Goal: Information Seeking & Learning: Learn about a topic

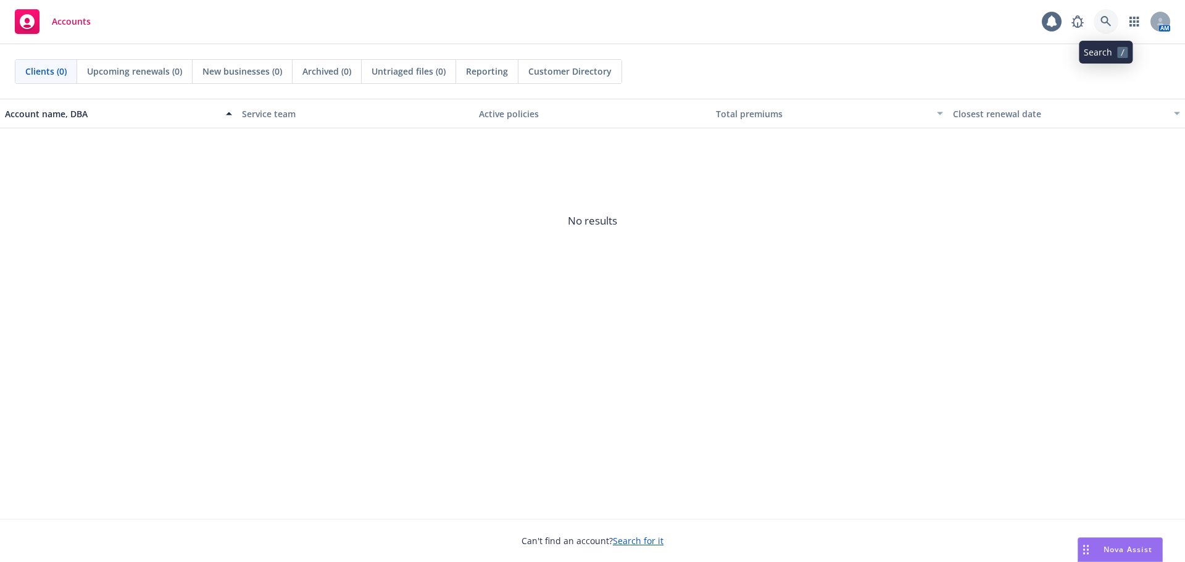
click at [1101, 20] on icon at bounding box center [1105, 21] width 10 height 10
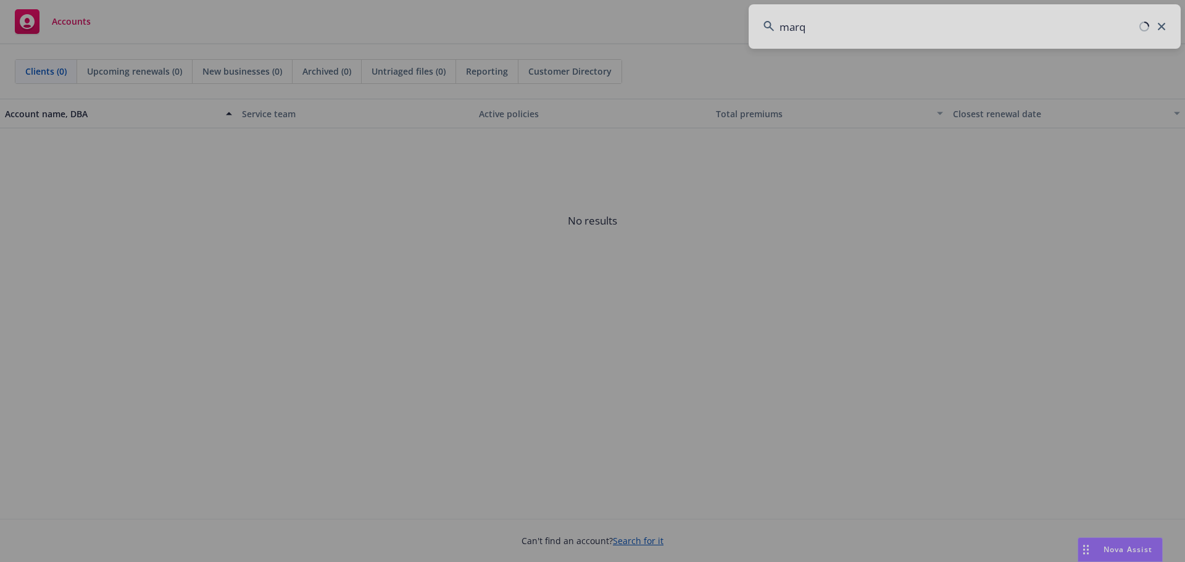
type input "marqe"
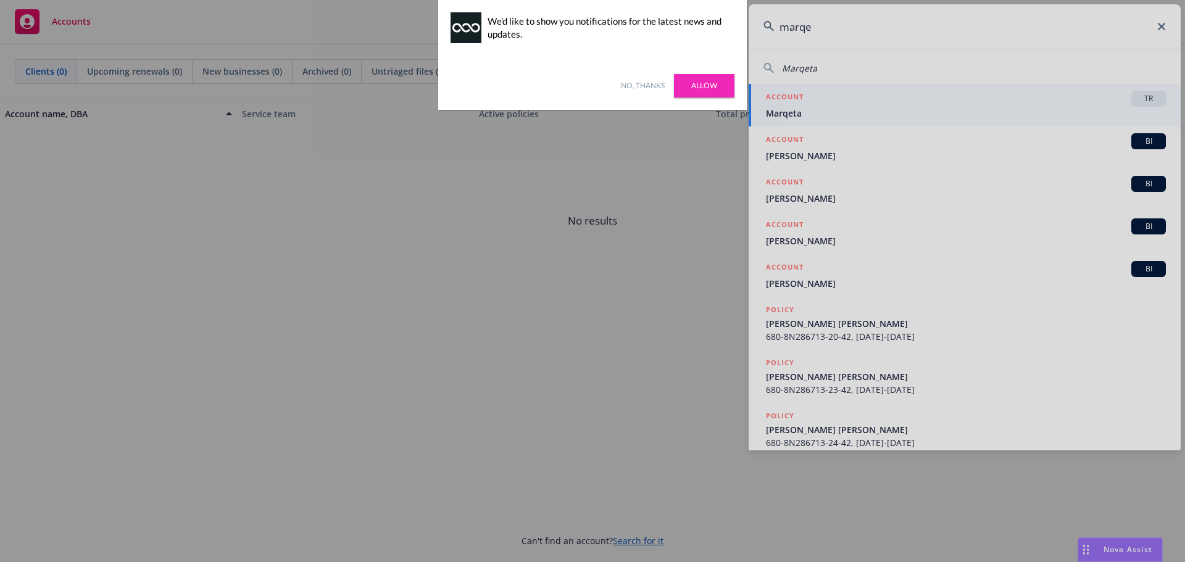
click at [639, 86] on link "No, thanks" at bounding box center [643, 85] width 44 height 11
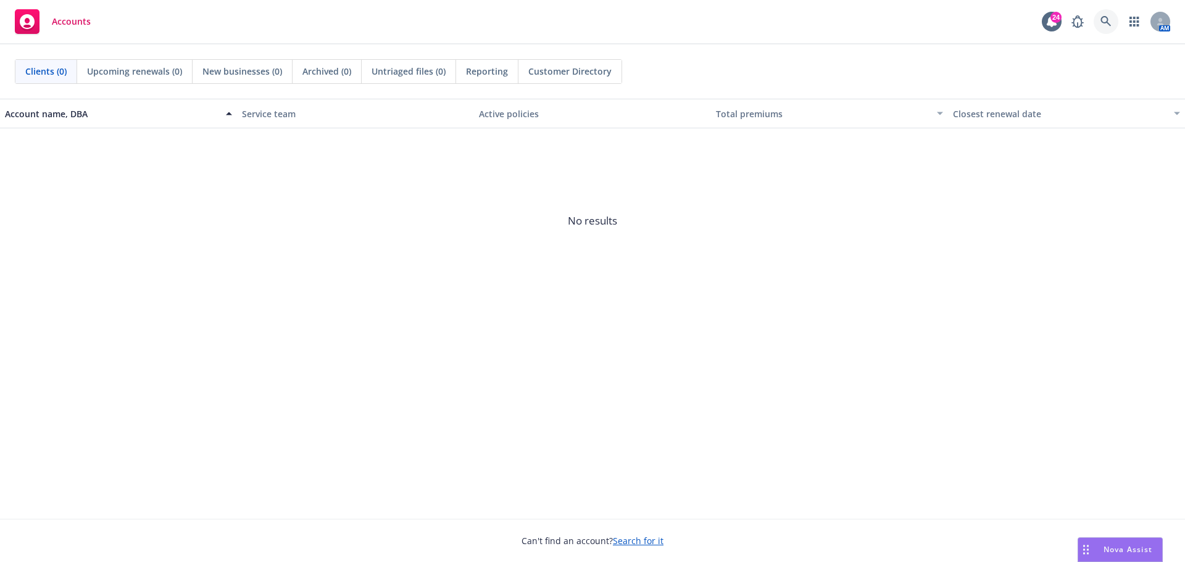
click at [1103, 17] on icon at bounding box center [1105, 21] width 10 height 10
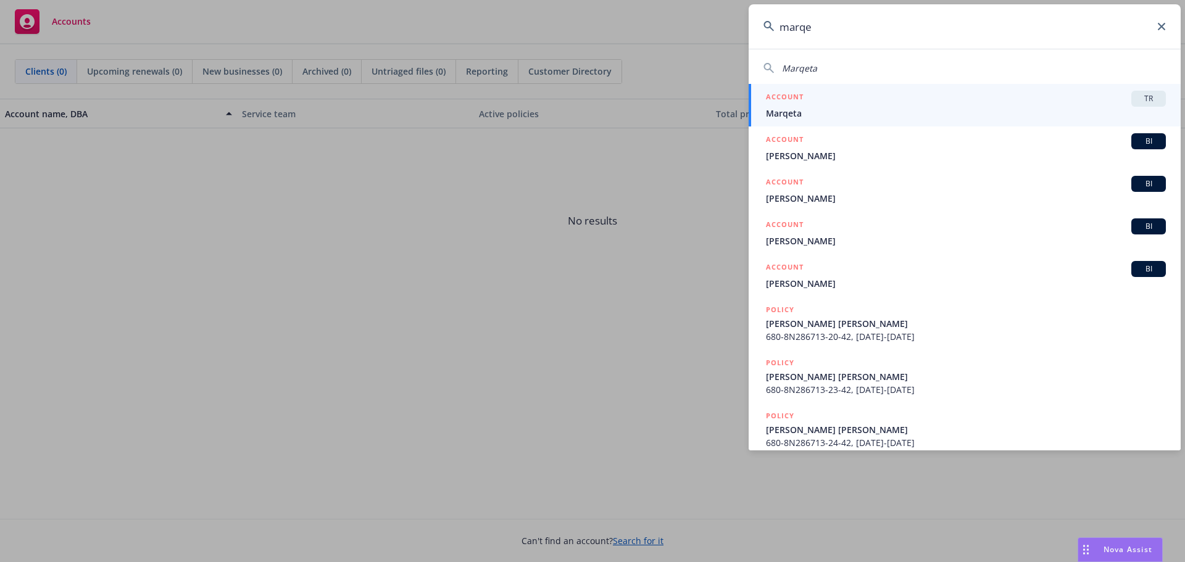
type input "marqe"
click at [1056, 97] on div "ACCOUNT TR" at bounding box center [966, 99] width 400 height 16
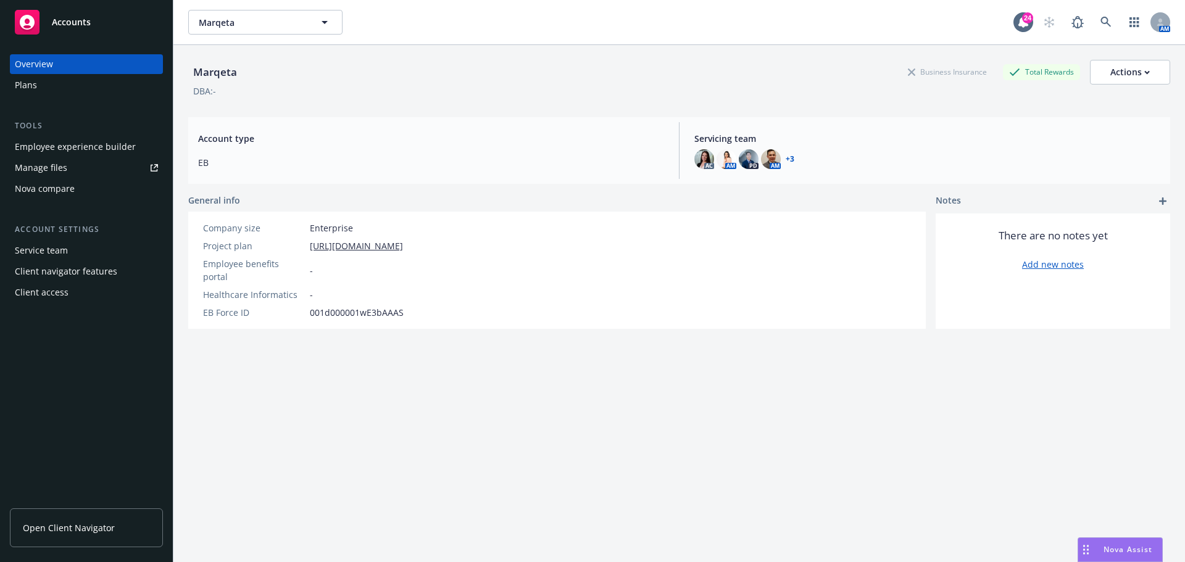
click at [44, 531] on span "Open Client Navigator" at bounding box center [69, 527] width 92 height 13
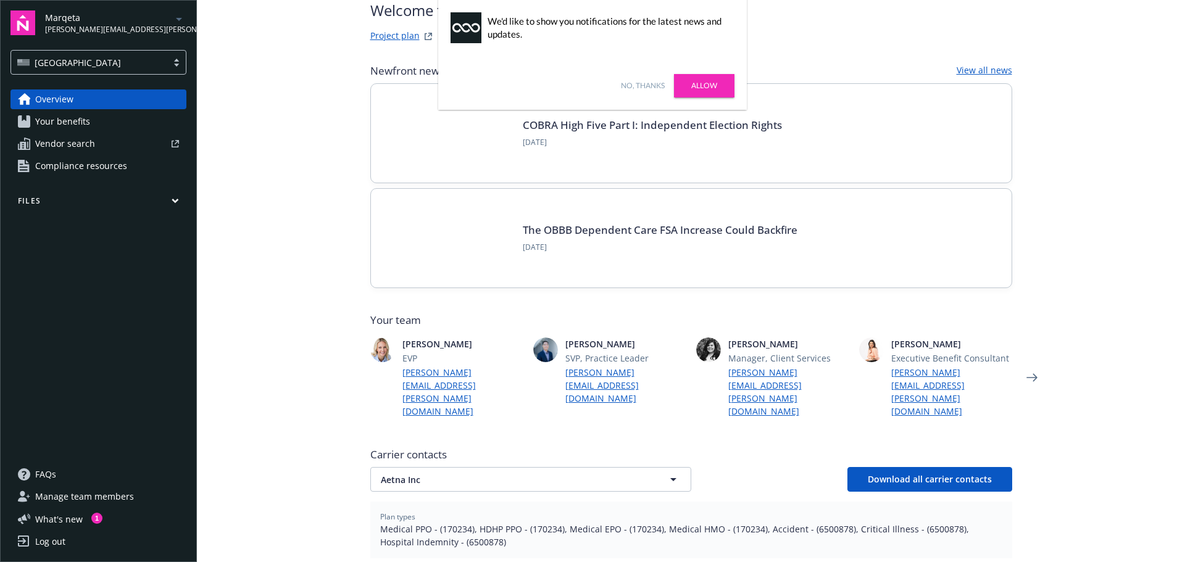
scroll to position [123, 0]
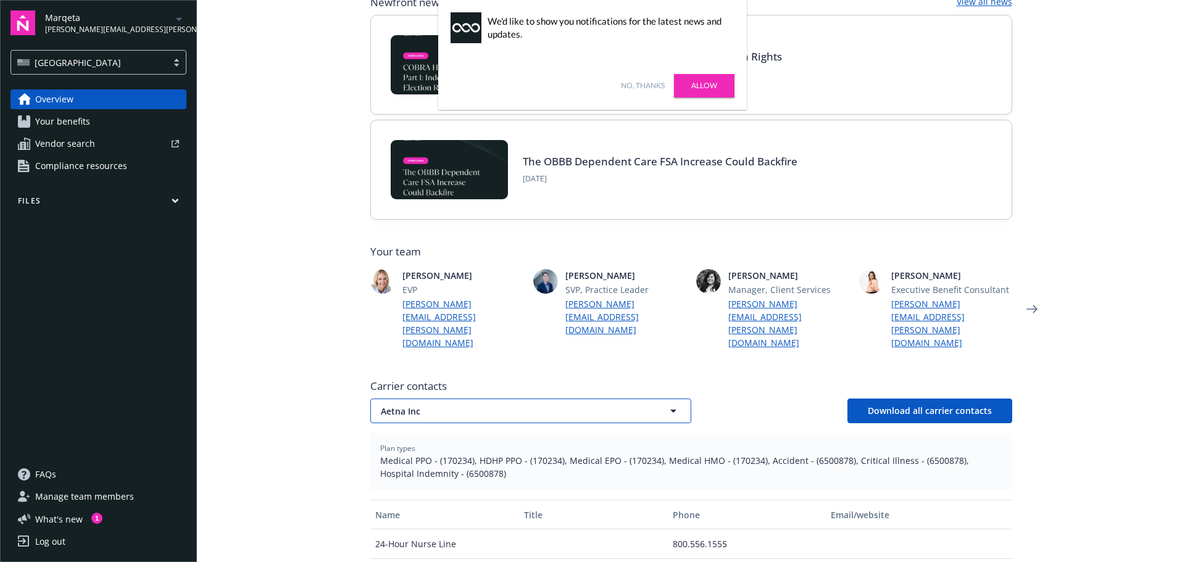
click at [459, 405] on span "Aetna Inc" at bounding box center [509, 411] width 257 height 13
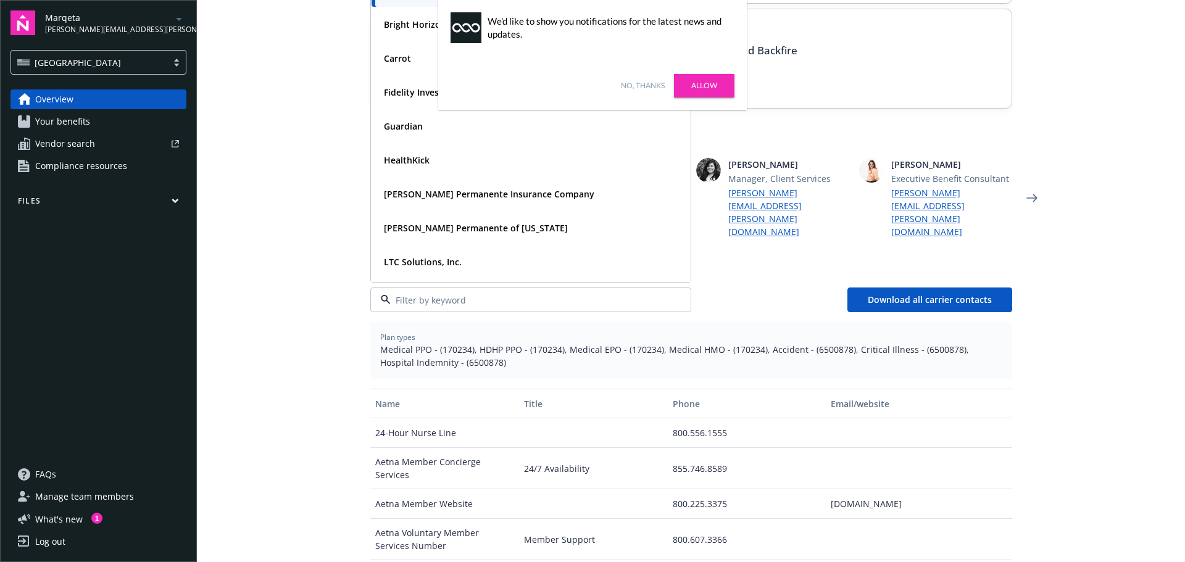
scroll to position [247, 0]
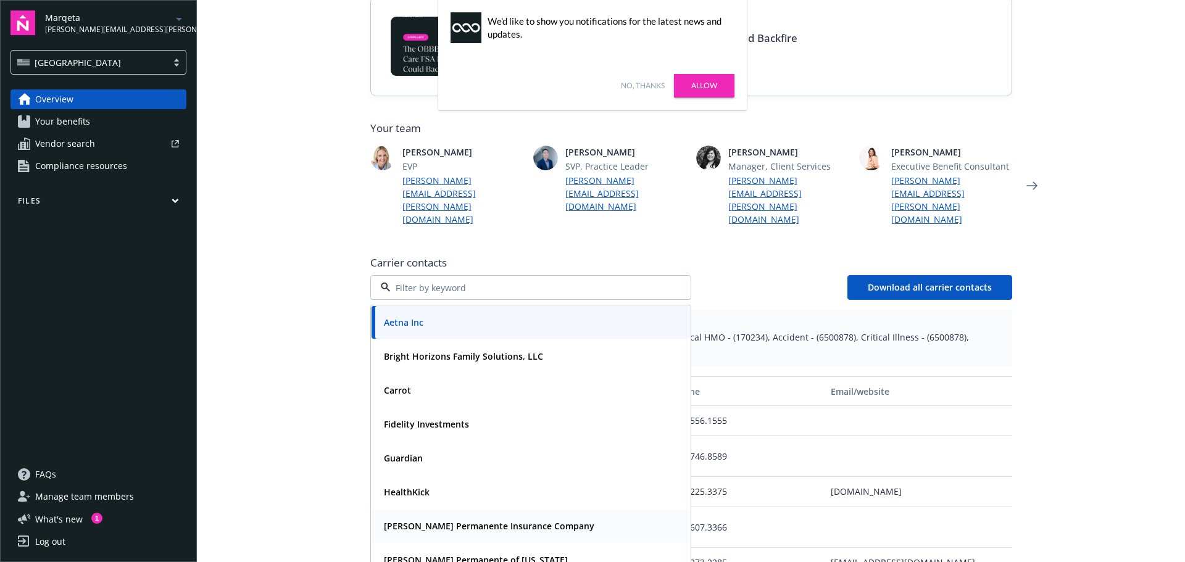
click at [404, 520] on span "Kaiser Permanente Insurance Company" at bounding box center [489, 526] width 210 height 13
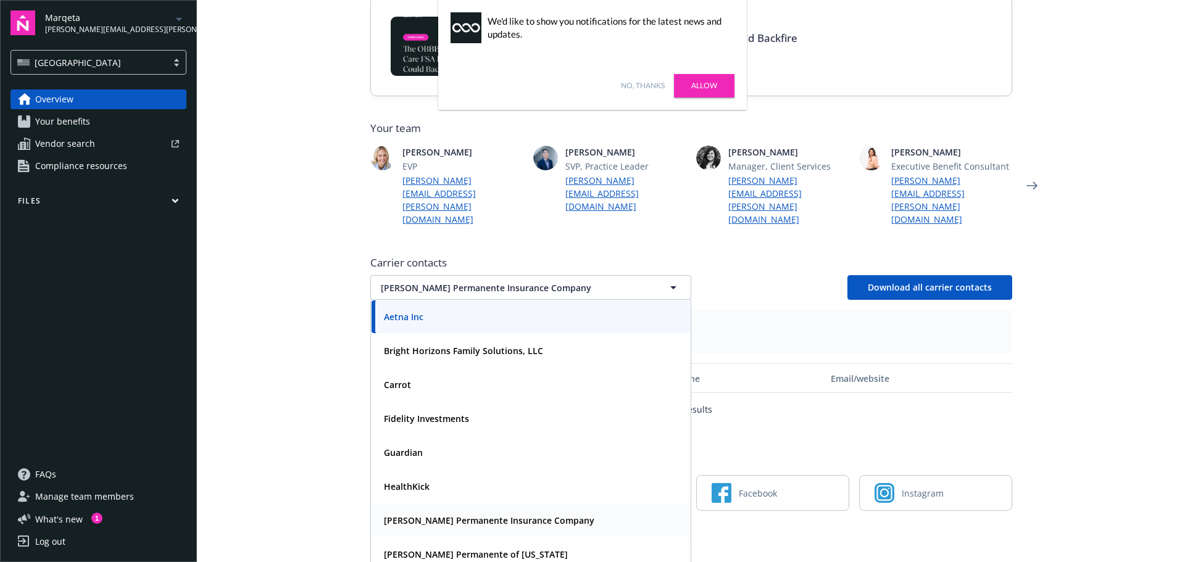
scroll to position [224, 0]
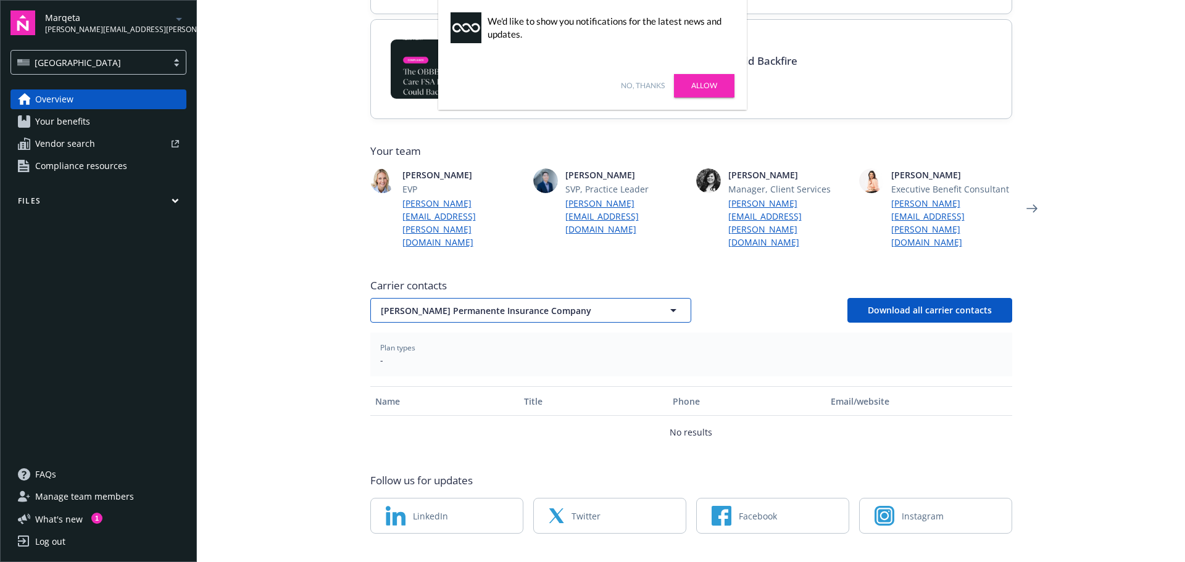
click at [495, 298] on button "Kaiser Permanente Insurance Company" at bounding box center [530, 310] width 321 height 25
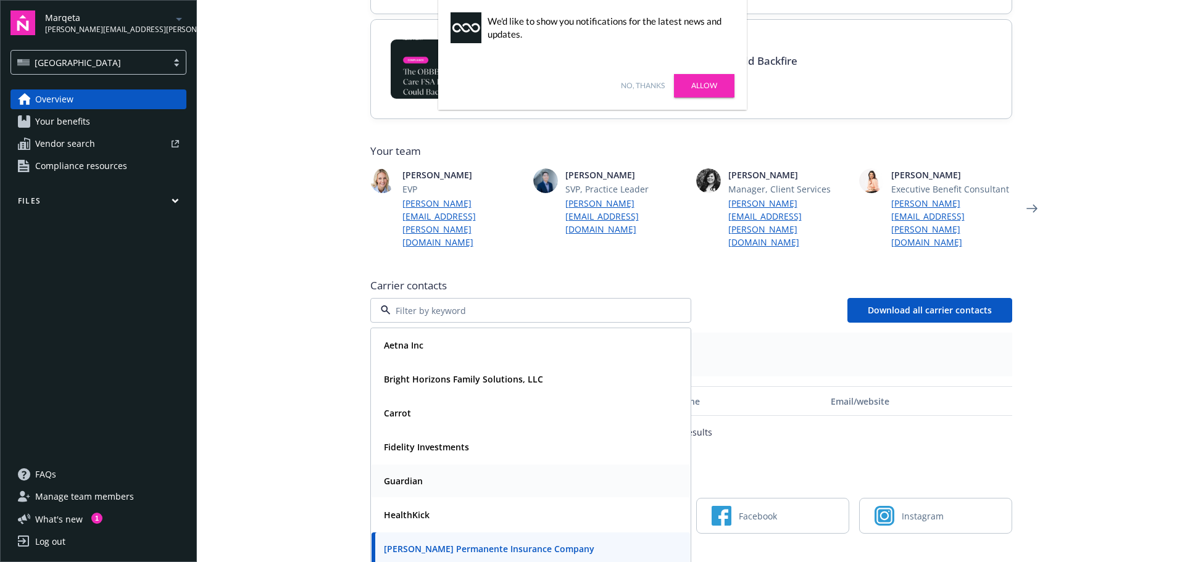
scroll to position [123, 0]
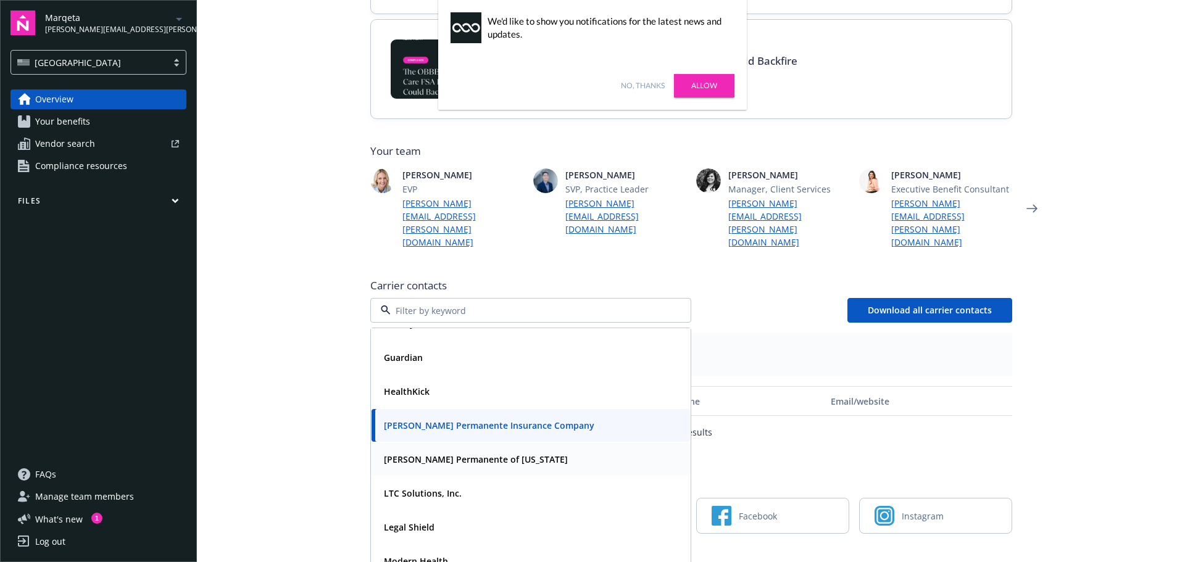
click at [437, 454] on strong "Kaiser Permanente of Colorado" at bounding box center [476, 460] width 184 height 12
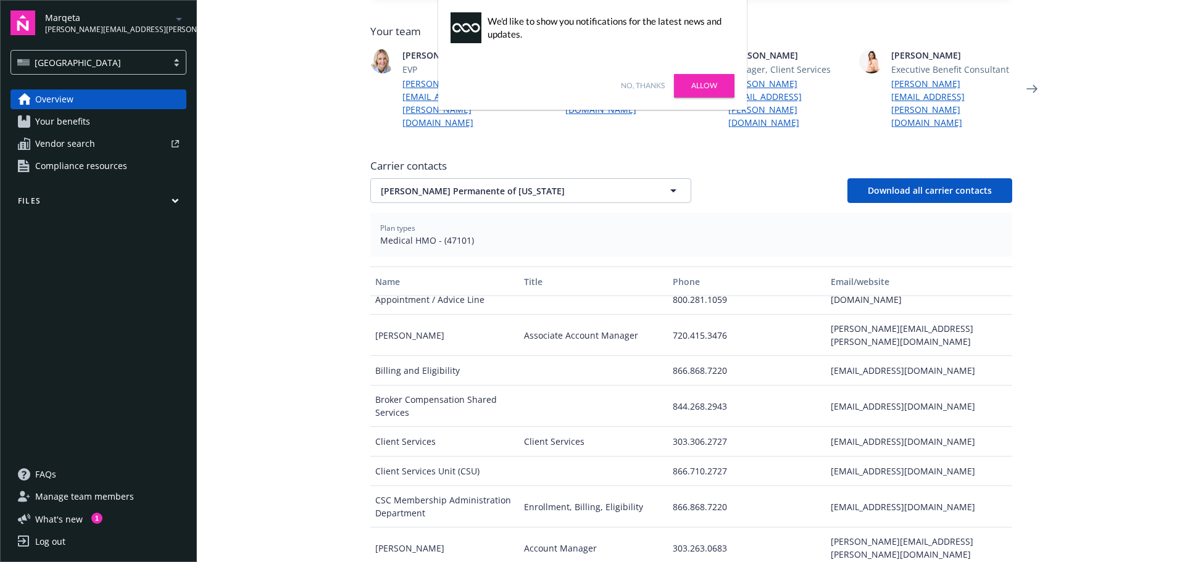
scroll to position [0, 0]
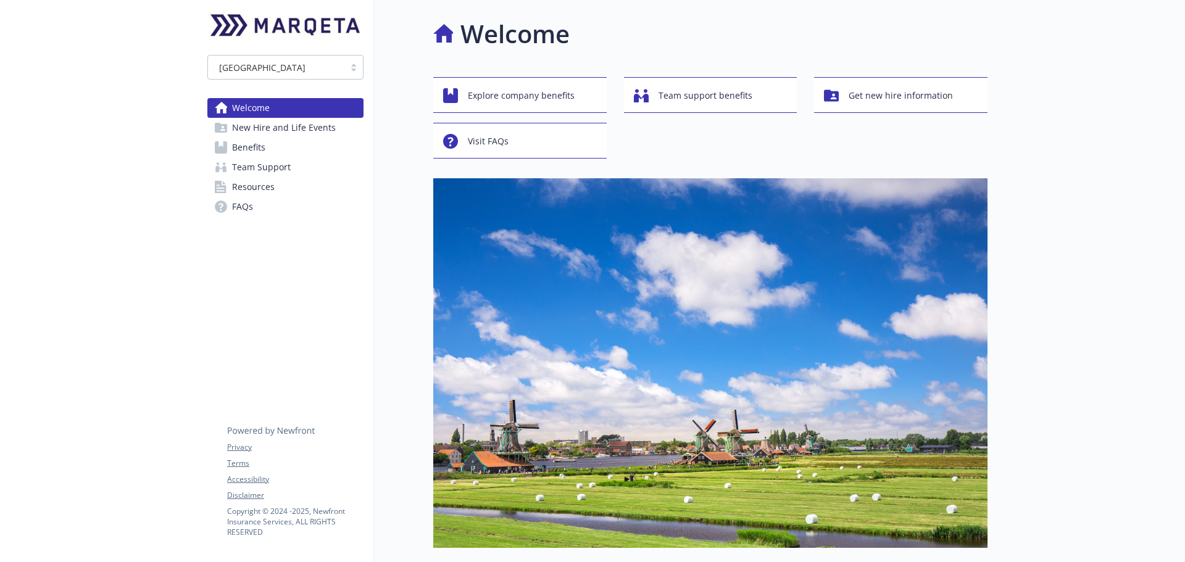
click at [275, 143] on link "Benefits" at bounding box center [285, 148] width 156 height 20
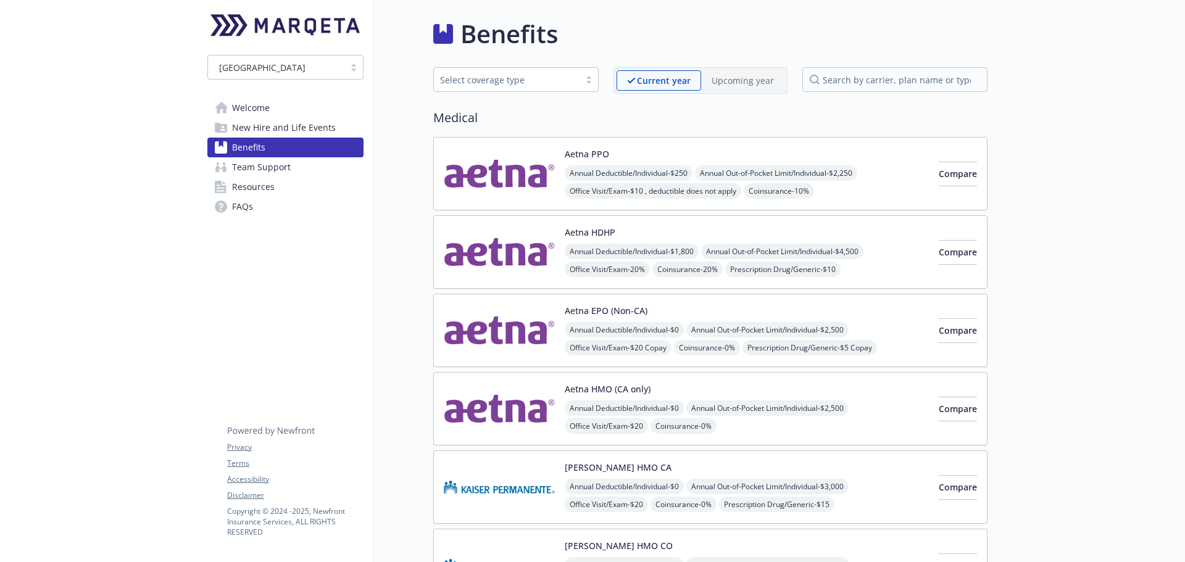
click at [257, 175] on span "Team Support" at bounding box center [261, 167] width 59 height 20
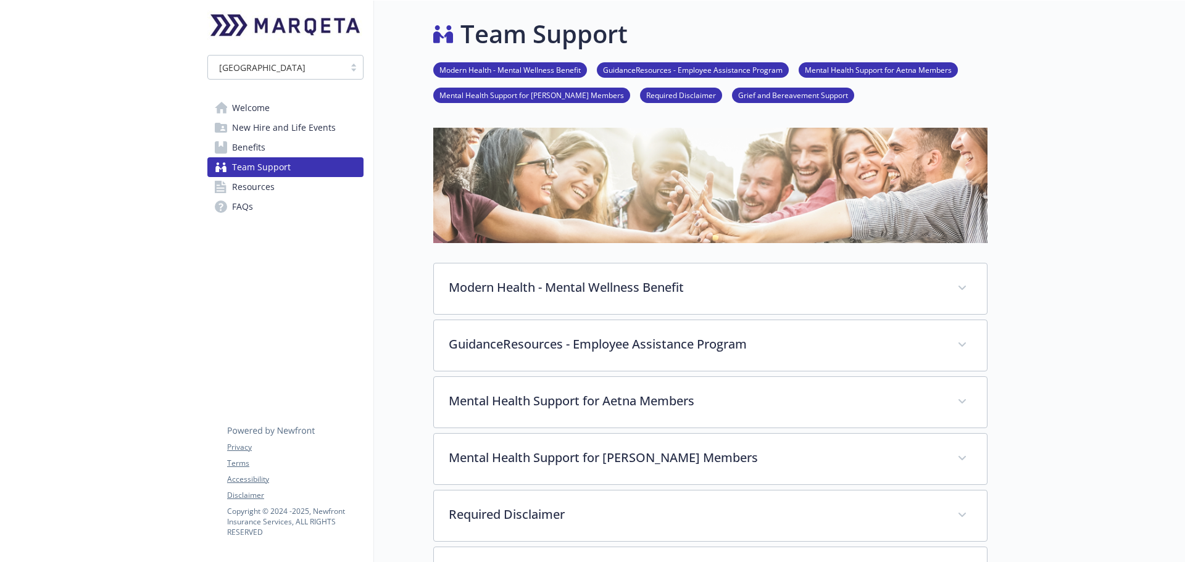
click at [241, 146] on span "Benefits" at bounding box center [248, 148] width 33 height 20
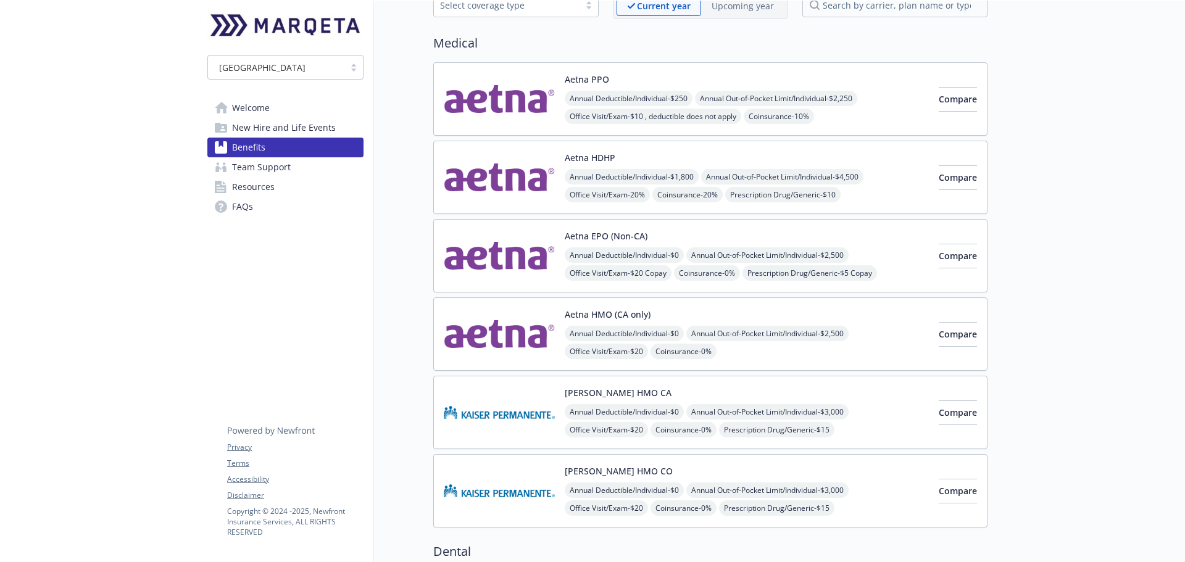
scroll to position [247, 0]
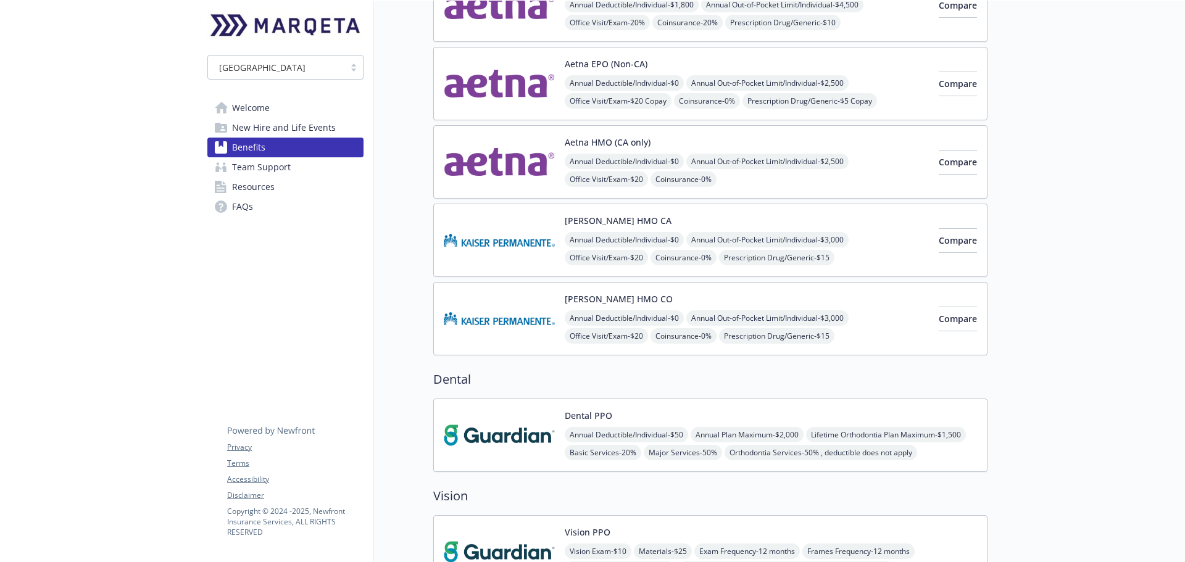
click at [494, 318] on img at bounding box center [499, 318] width 111 height 52
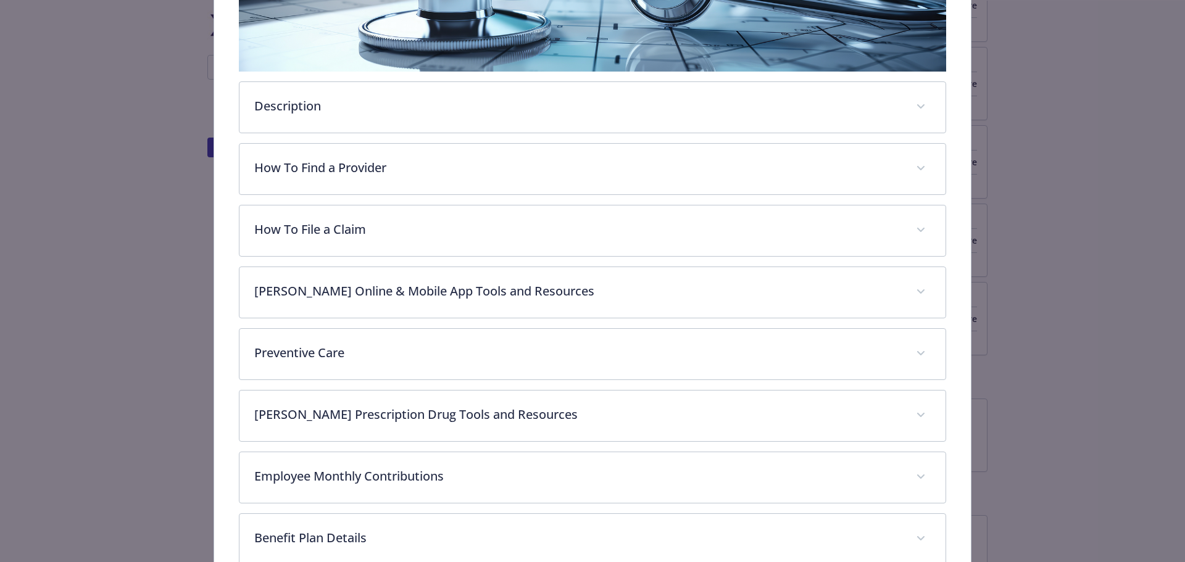
scroll to position [417, 0]
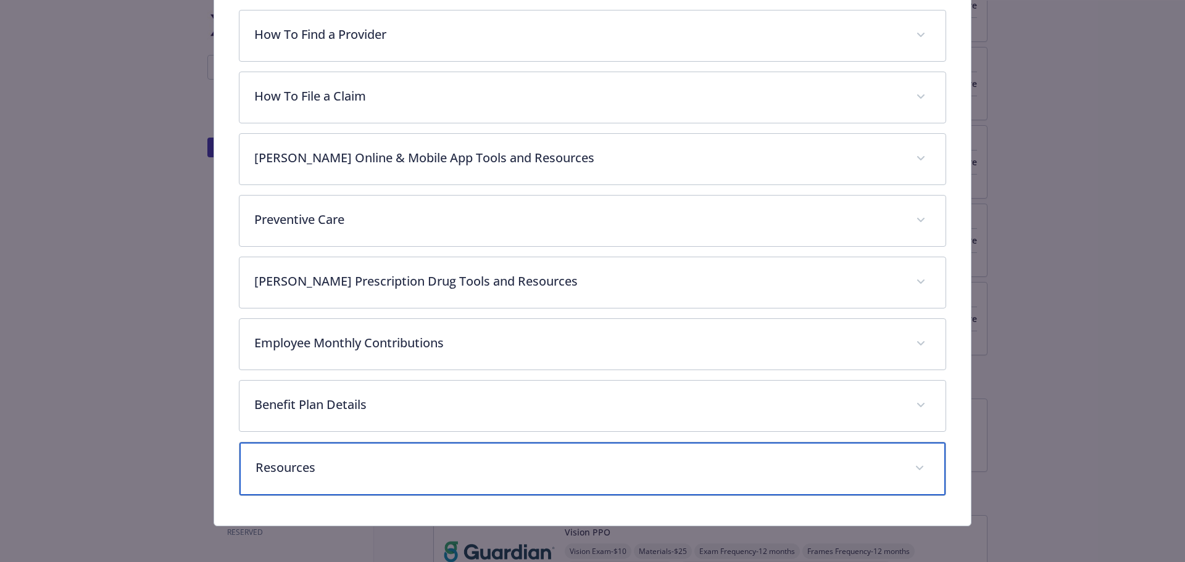
click at [424, 456] on div "Resources" at bounding box center [592, 468] width 706 height 53
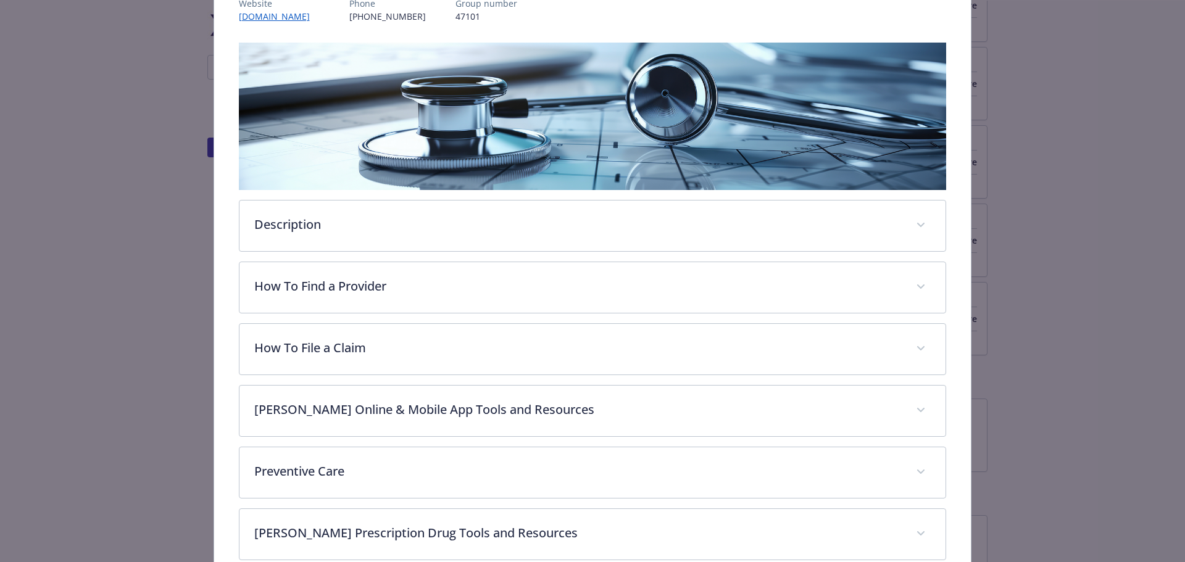
scroll to position [121, 0]
